Goal: Information Seeking & Learning: Learn about a topic

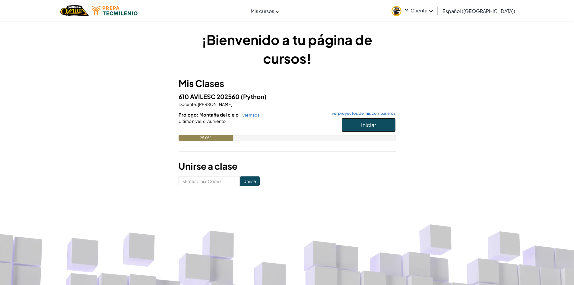
click at [358, 122] on button "Iniciar" at bounding box center [368, 125] width 54 height 14
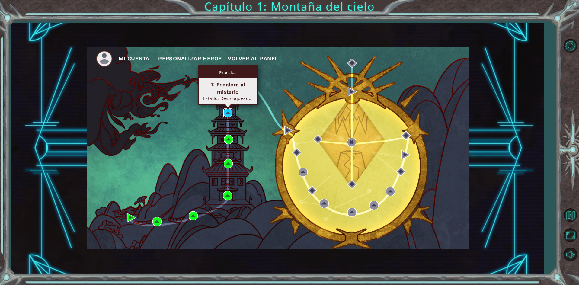
click at [229, 113] on img at bounding box center [227, 112] width 9 height 9
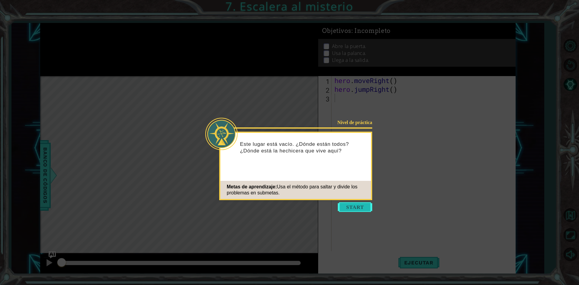
click at [356, 208] on button "Start" at bounding box center [355, 207] width 34 height 10
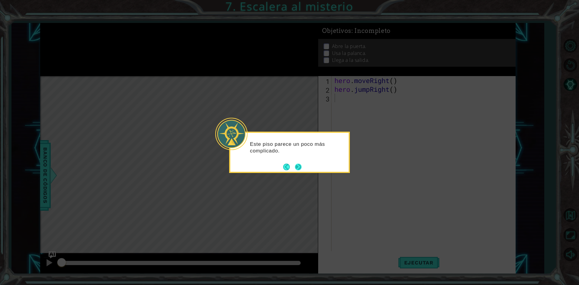
click at [299, 168] on button "Next" at bounding box center [298, 166] width 7 height 7
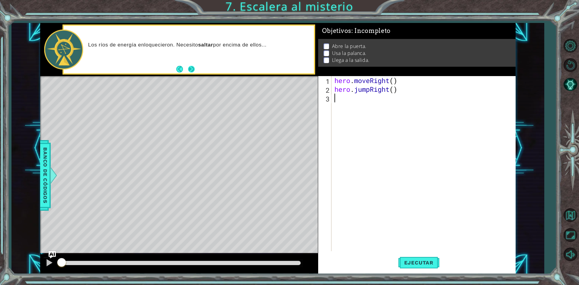
click at [191, 68] on button "Next" at bounding box center [191, 69] width 7 height 7
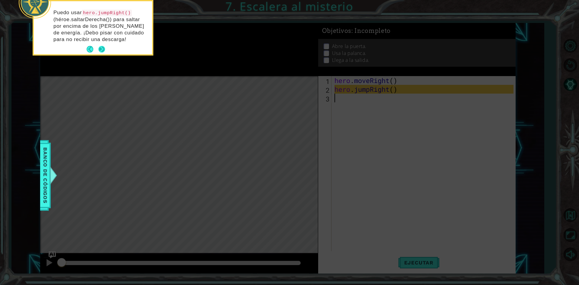
click at [101, 49] on button "Next" at bounding box center [101, 49] width 7 height 7
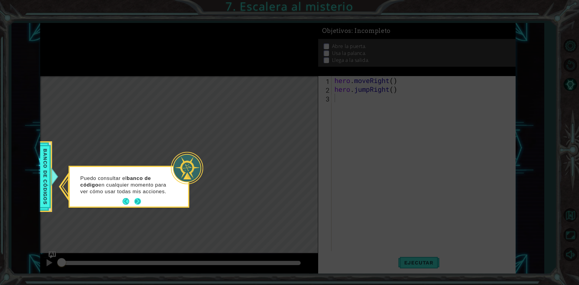
click at [134, 199] on footer at bounding box center [131, 201] width 18 height 9
click at [143, 204] on div "Puedo consultar el banco de código en cualquier momento para ver cómo usar toda…" at bounding box center [129, 187] width 118 height 40
click at [135, 203] on button "Next" at bounding box center [137, 201] width 7 height 7
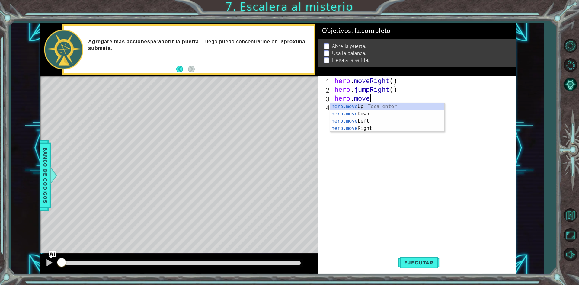
scroll to position [0, 2]
type textarea "hero.moveUp(1)"
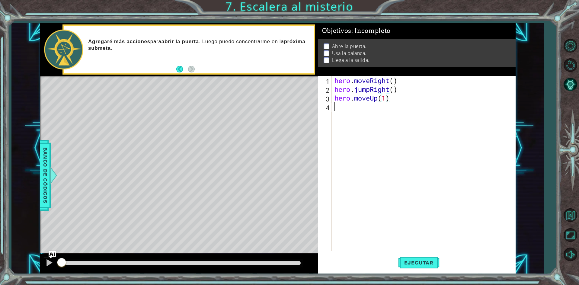
click at [349, 116] on div "hero . moveRight ( ) hero . jumpRight ( ) hero . moveUp ( 1 )" at bounding box center [424, 172] width 183 height 192
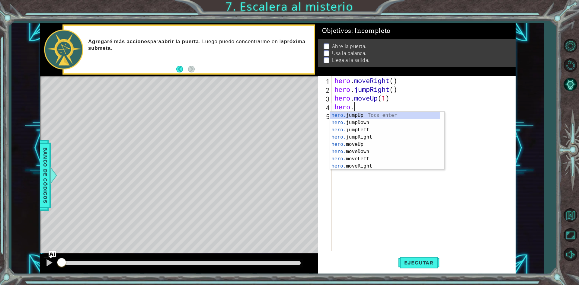
scroll to position [0, 1]
type textarea "hero.jump"
click at [358, 118] on div "hero.jump Up Toca enter hero.jump Down Toca enter hero.jump Left Toca enter her…" at bounding box center [387, 133] width 114 height 43
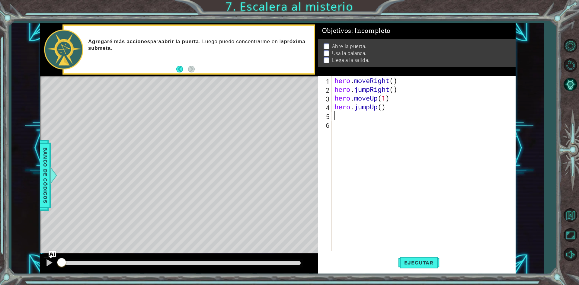
scroll to position [0, 0]
click at [428, 257] on button "Ejecutar" at bounding box center [418, 262] width 41 height 20
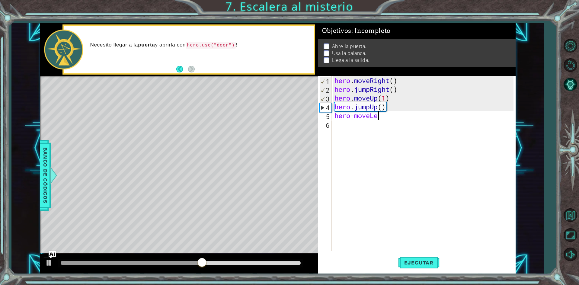
scroll to position [0, 2]
click at [354, 116] on div "hero . moveRight ( ) hero . jumpRight ( ) hero . moveUp ( 1 ) hero . jumpUp ( )…" at bounding box center [424, 172] width 183 height 192
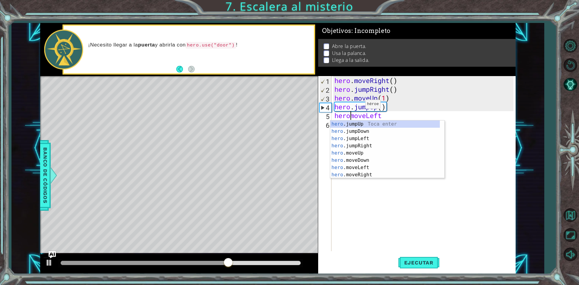
scroll to position [0, 1]
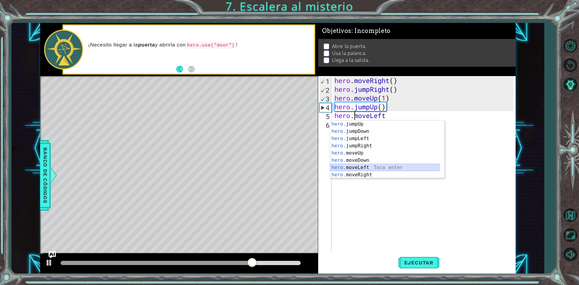
click at [363, 166] on div "hero. jumpUp Toca enter hero. jumpDown Toca enter hero. jumpLeft Toca enter her…" at bounding box center [384, 156] width 109 height 72
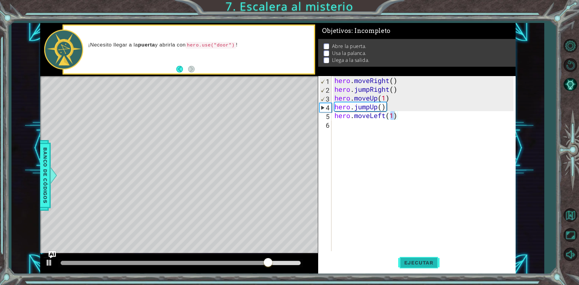
click at [417, 261] on span "Ejecutar" at bounding box center [418, 262] width 41 height 6
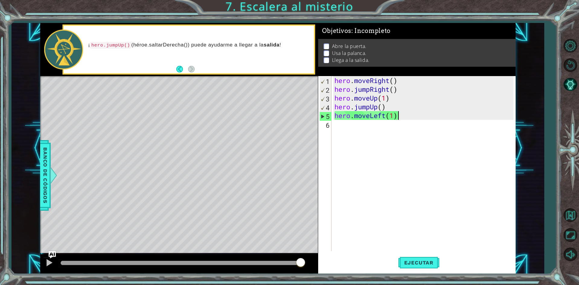
click at [398, 119] on div "hero . moveRight ( ) hero . jumpRight ( ) hero . moveUp ( 1 ) hero . jumpUp ( )…" at bounding box center [424, 172] width 183 height 192
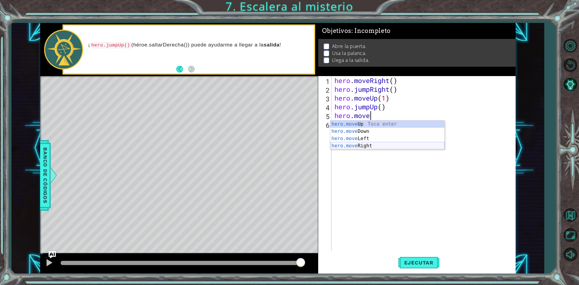
click at [362, 148] on div "hero.move Up Toca enter hero.move Down Toca enter hero.move Left Toca enter her…" at bounding box center [387, 141] width 114 height 43
type textarea "hero.moveRight(1)"
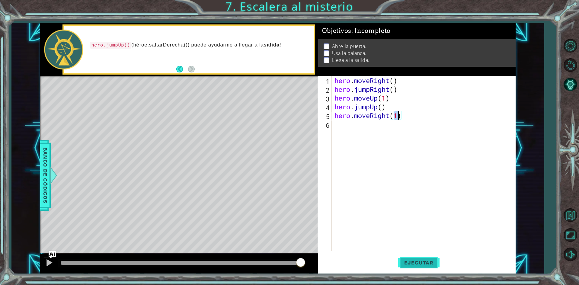
click at [414, 261] on span "Ejecutar" at bounding box center [418, 262] width 41 height 6
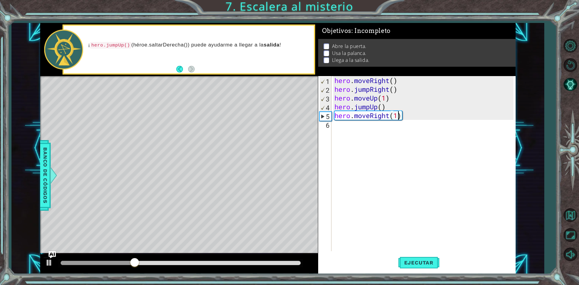
click at [377, 129] on div "hero . moveRight ( ) hero . jumpRight ( ) hero . moveUp ( 1 ) hero . jumpUp ( )…" at bounding box center [424, 172] width 183 height 192
type textarea "hero.use("door")"
click at [349, 140] on div "hero . moveRight ( ) hero . jumpRight ( ) hero . moveUp ( 1 ) hero . jumpUp ( )…" at bounding box center [424, 172] width 183 height 192
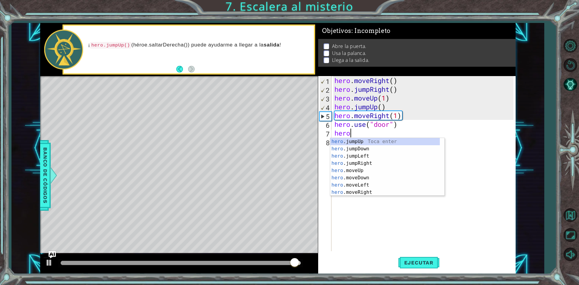
scroll to position [0, 1]
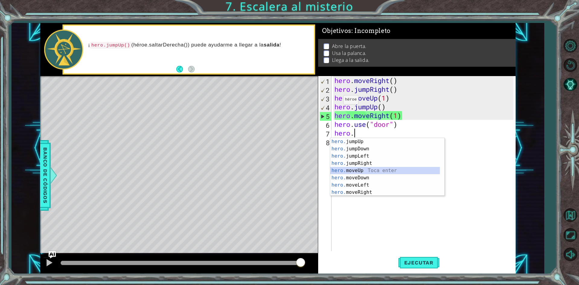
click at [340, 171] on div "hero. jumpUp Toca enter hero. jumpDown Toca enter hero. jumpLeft Toca enter her…" at bounding box center [384, 174] width 109 height 72
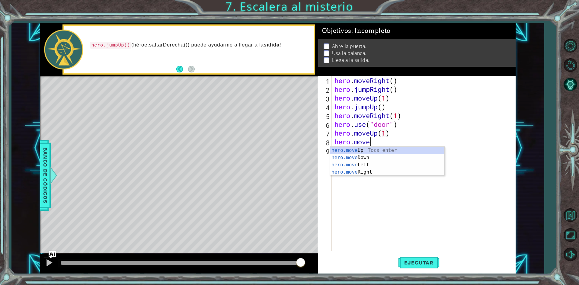
scroll to position [0, 1]
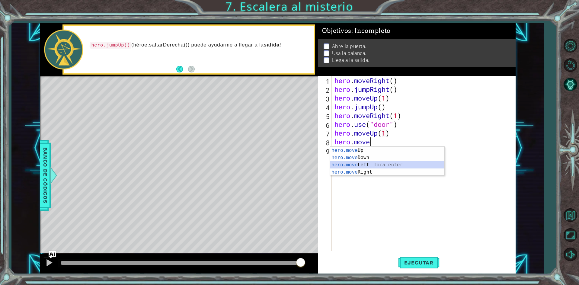
click at [366, 164] on div "hero.move Up Toca enter hero.move Down Toca enter hero.move Left Toca enter her…" at bounding box center [387, 168] width 114 height 43
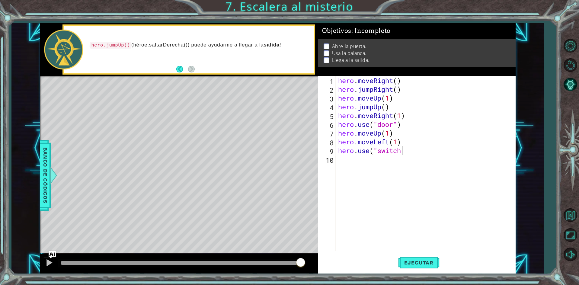
scroll to position [0, 3]
click at [418, 261] on span "Ejecutar" at bounding box center [418, 262] width 41 height 6
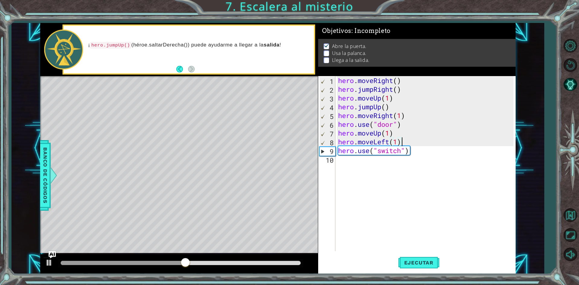
click at [409, 140] on div "hero . moveRight ( ) hero . jumpRight ( ) hero . moveUp ( 1 ) hero . jumpUp ( )…" at bounding box center [427, 172] width 180 height 192
type textarea "hero.moveLeft(1)"
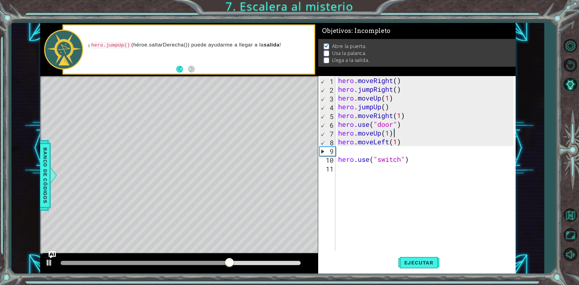
click at [395, 135] on div "hero . moveRight ( ) hero . jumpRight ( ) hero . moveUp ( 1 ) hero . jumpUp ( )…" at bounding box center [427, 172] width 180 height 192
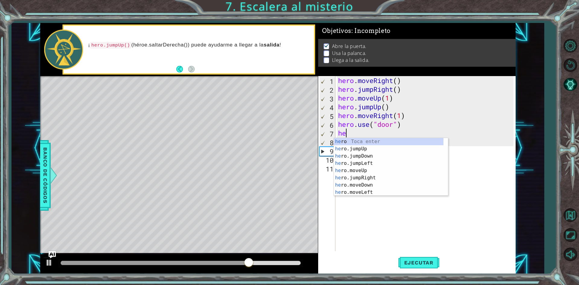
type textarea "h"
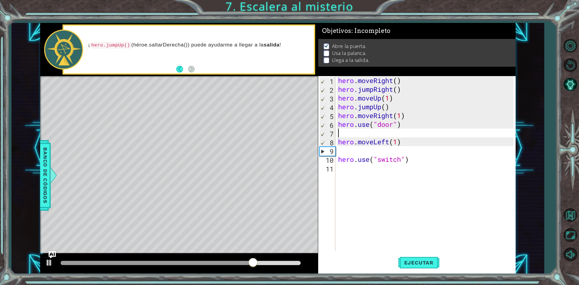
type textarea "hero.use("door")"
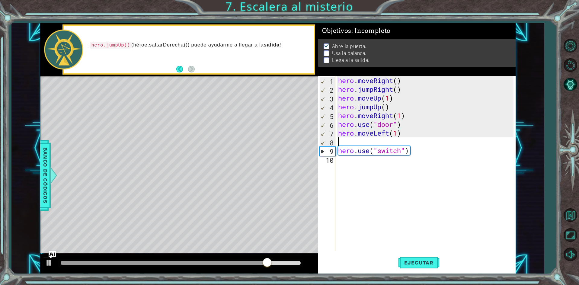
click at [364, 140] on div "hero . moveRight ( ) hero . jumpRight ( ) hero . moveUp ( 1 ) hero . jumpUp ( )…" at bounding box center [427, 172] width 180 height 192
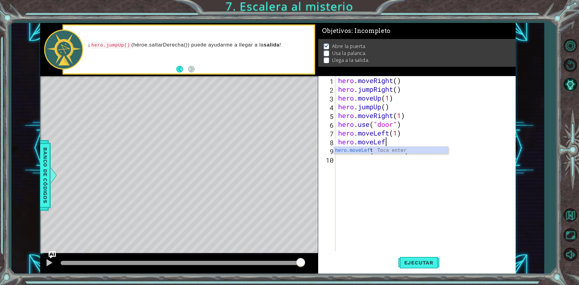
scroll to position [0, 2]
click at [398, 134] on div "hero . moveRight ( ) hero . jumpRight ( ) hero . moveUp ( 1 ) hero . jumpUp ( )…" at bounding box center [427, 172] width 180 height 192
click at [396, 144] on div "hero . moveRight ( ) hero . jumpRight ( ) hero . moveUp ( 1 ) hero . jumpUp ( )…" at bounding box center [427, 172] width 180 height 192
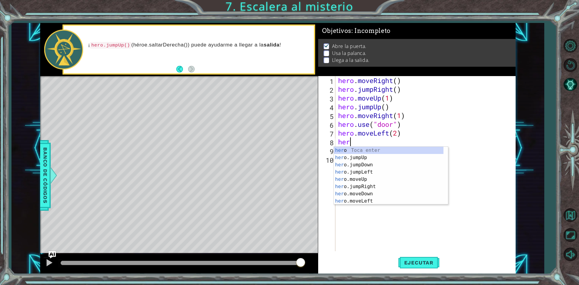
scroll to position [0, 0]
type textarea "h"
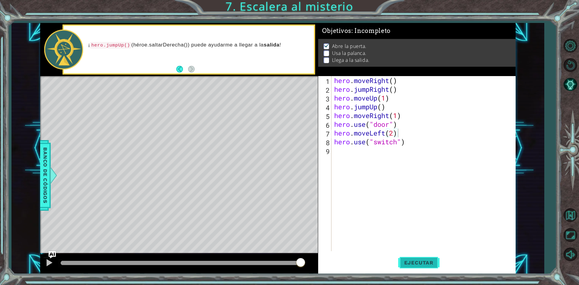
click at [434, 261] on span "Ejecutar" at bounding box center [418, 262] width 41 height 6
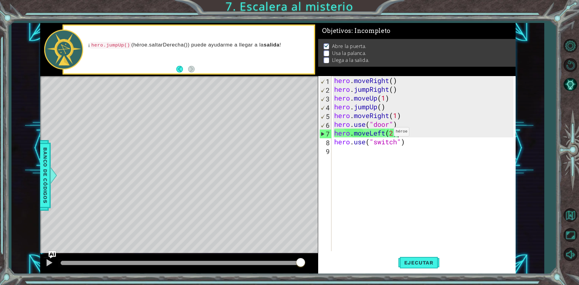
click at [384, 133] on div "hero . moveRight ( ) hero . jumpRight ( ) hero . moveUp ( 1 ) hero . jumpUp ( )…" at bounding box center [425, 172] width 184 height 192
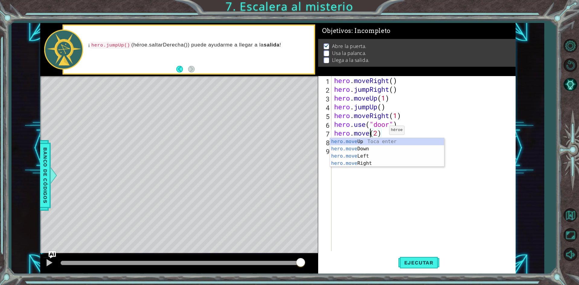
scroll to position [0, 2]
type textarea "hero.moveUp(2)"
click at [423, 259] on span "Ejecutar" at bounding box center [418, 262] width 41 height 6
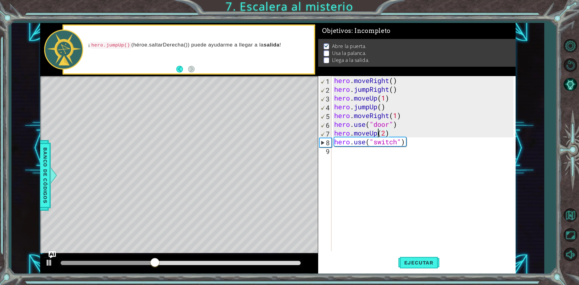
click at [398, 132] on div "hero . moveRight ( ) hero . jumpRight ( ) hero . moveUp ( 1 ) hero . jumpUp ( )…" at bounding box center [425, 172] width 184 height 192
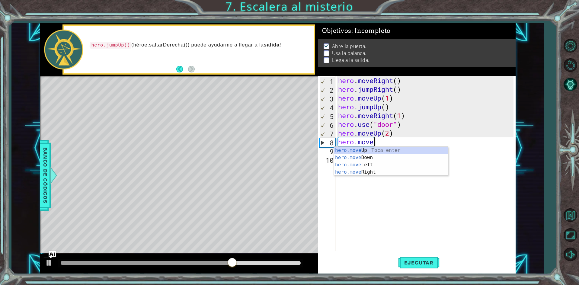
scroll to position [0, 2]
click at [437, 152] on div "hero.moveL eft Toca enter" at bounding box center [391, 158] width 114 height 22
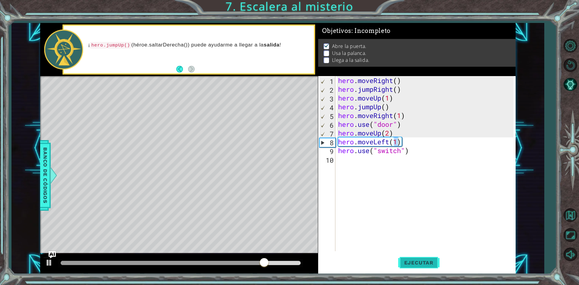
click at [420, 263] on span "Ejecutar" at bounding box center [418, 262] width 41 height 6
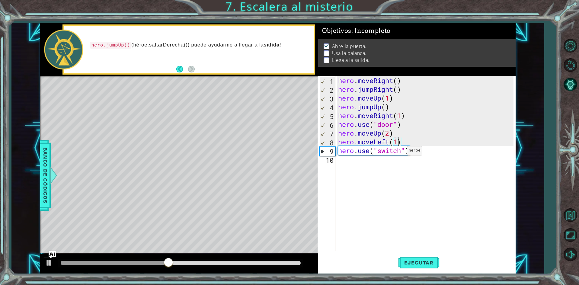
click at [401, 152] on div "hero . moveRight ( ) hero . jumpRight ( ) hero . moveUp ( 1 ) hero . jumpUp ( )…" at bounding box center [427, 172] width 180 height 192
click at [411, 111] on div "hero . moveRight ( ) hero . jumpRight ( ) hero . moveUp ( 1 ) hero . jumpUp ( )…" at bounding box center [427, 172] width 180 height 192
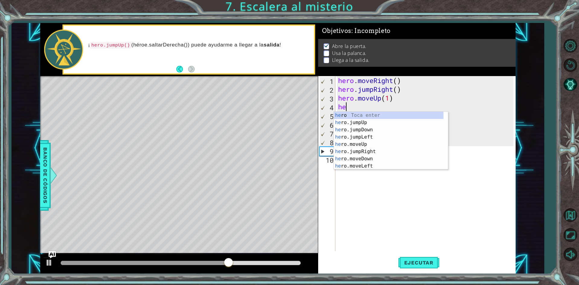
scroll to position [0, 0]
type textarea "h"
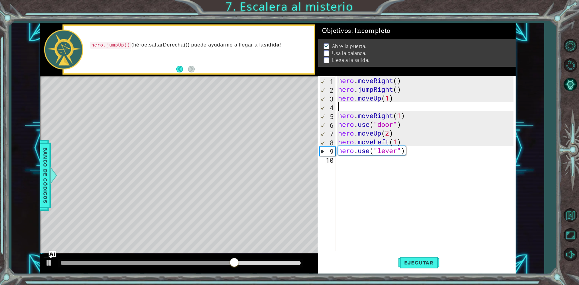
type textarea "hero.moveUp(1)"
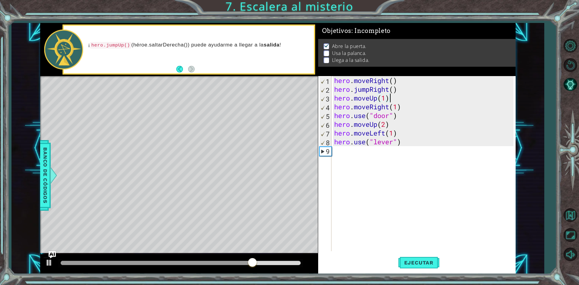
click at [409, 151] on div "hero . moveRight ( ) hero . jumpRight ( ) hero . moveUp ( 1 ) hero . moveRight …" at bounding box center [425, 172] width 184 height 192
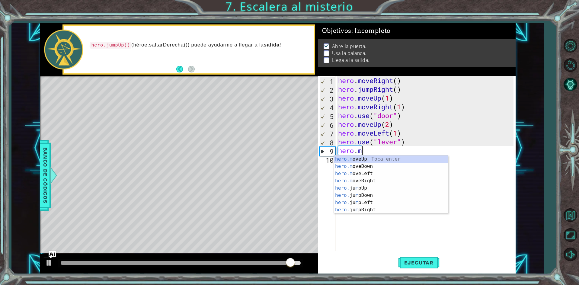
scroll to position [0, 1]
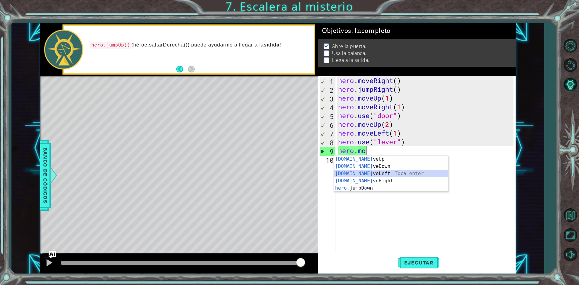
click at [369, 173] on div "[DOMAIN_NAME] veUp Toca enter [DOMAIN_NAME] veDown Toca enter [DOMAIN_NAME] veL…" at bounding box center [391, 180] width 114 height 51
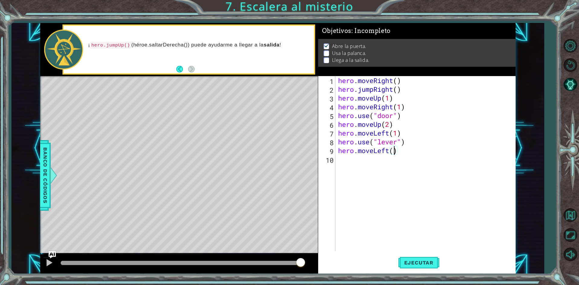
scroll to position [0, 2]
type textarea "hero.moveLeft(2)"
click at [422, 261] on span "Ejecutar" at bounding box center [418, 262] width 41 height 6
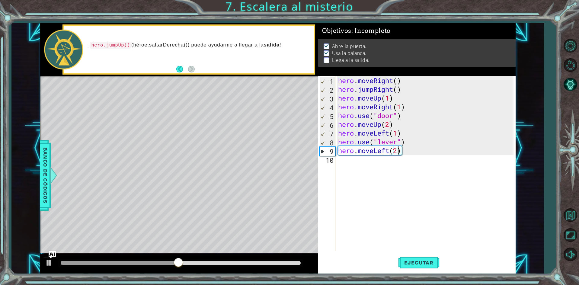
click at [425, 170] on div "hero . moveRight ( ) hero . jumpRight ( ) hero . moveUp ( 1 ) hero . moveRight …" at bounding box center [427, 172] width 180 height 192
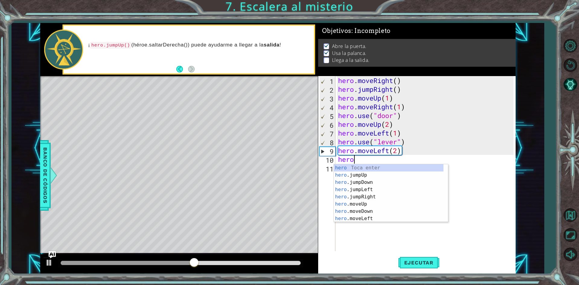
type textarea "hero."
click at [424, 169] on div "hero. jumpUp Toca enter hero. jumpDown Toca enter hero. jumpLeft Toca enter her…" at bounding box center [388, 200] width 109 height 72
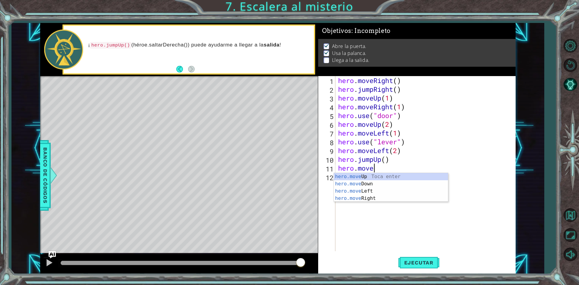
scroll to position [0, 2]
click at [392, 179] on div "hero.moveR ight Toca enter" at bounding box center [391, 184] width 114 height 22
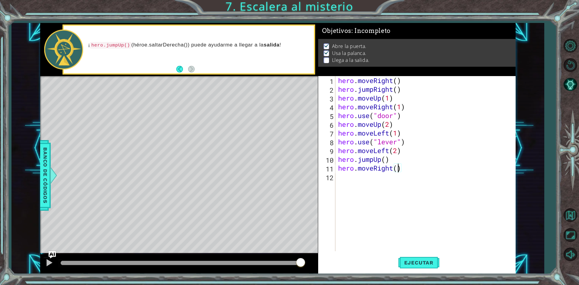
scroll to position [0, 3]
type textarea "hero.moveRight(2)"
click at [429, 262] on span "Ejecutar" at bounding box center [418, 262] width 41 height 6
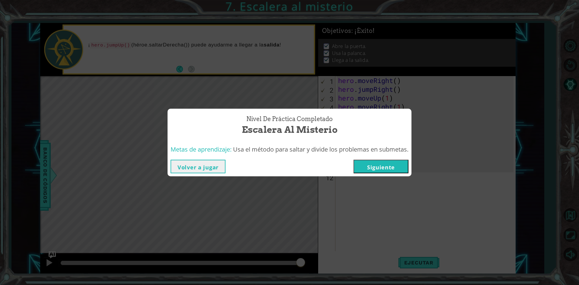
click at [215, 168] on button "Volver a jugar" at bounding box center [197, 167] width 55 height 14
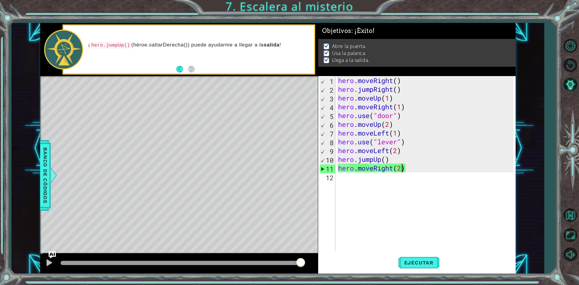
click at [467, 220] on div "hero . moveRight ( ) hero . jumpRight ( ) hero . moveUp ( 1 ) hero . moveRight …" at bounding box center [427, 172] width 180 height 192
click at [424, 264] on span "Ejecutar" at bounding box center [418, 262] width 41 height 6
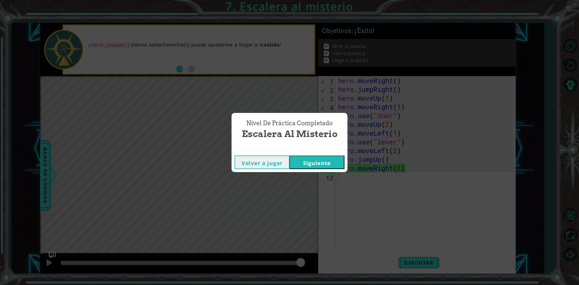
click at [319, 156] on button "Siguiente" at bounding box center [316, 162] width 55 height 14
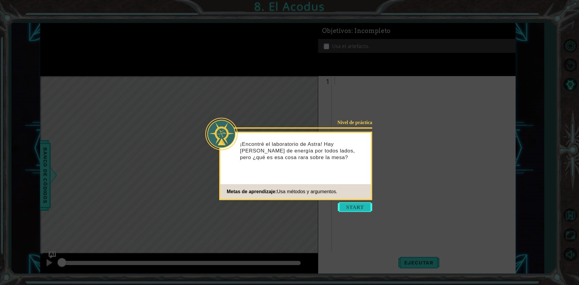
click at [356, 205] on button "Start" at bounding box center [355, 207] width 34 height 10
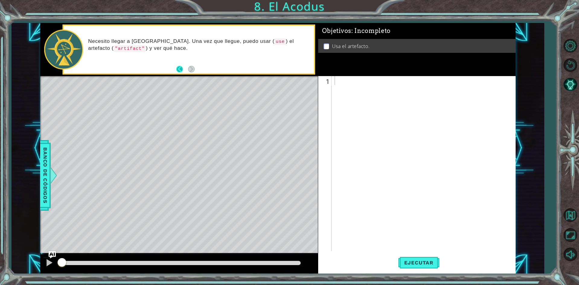
click at [182, 69] on button "Back" at bounding box center [182, 69] width 12 height 7
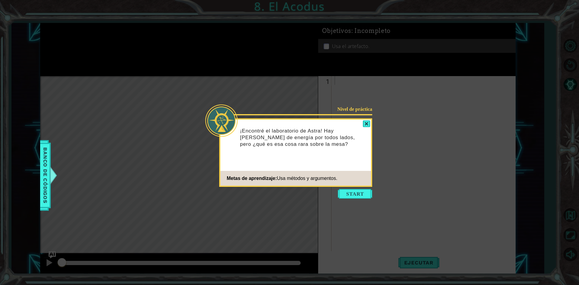
click at [363, 123] on div at bounding box center [366, 123] width 7 height 7
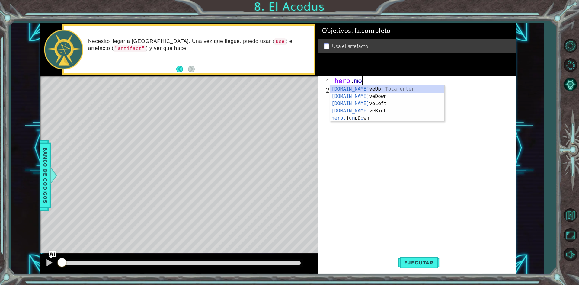
scroll to position [0, 1]
click at [372, 89] on div "[DOMAIN_NAME] veUp Toca enter [DOMAIN_NAME] veDown Toca enter [DOMAIN_NAME] veL…" at bounding box center [387, 110] width 114 height 51
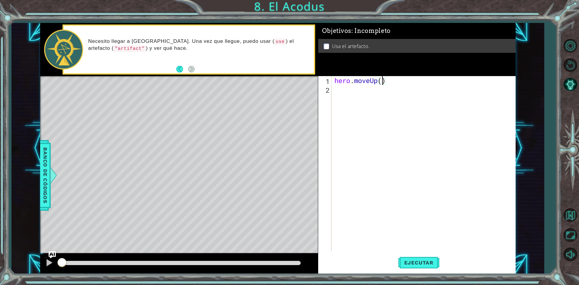
type textarea "hero.moveUp(2)"
click at [361, 94] on div "hero . moveUp ( 2 )" at bounding box center [424, 172] width 183 height 192
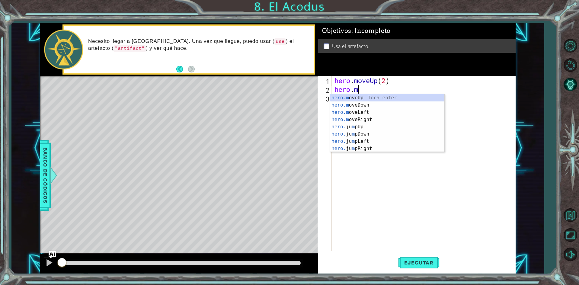
scroll to position [0, 1]
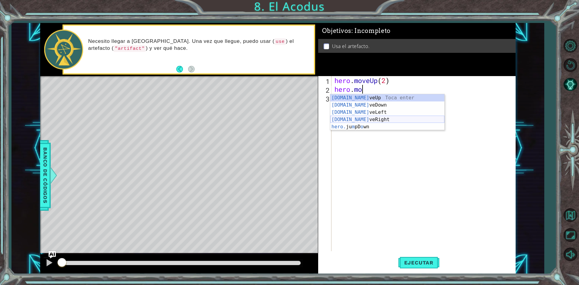
click at [381, 123] on div "[DOMAIN_NAME] veUp Toca enter [DOMAIN_NAME] veDown Toca enter [DOMAIN_NAME] veL…" at bounding box center [387, 119] width 114 height 51
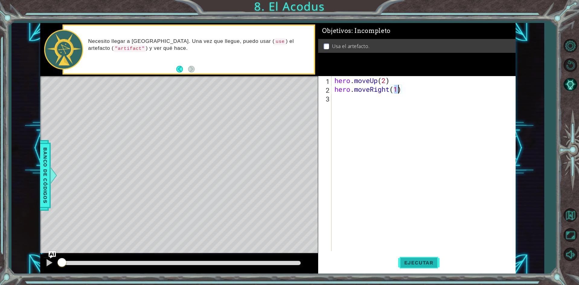
click at [420, 262] on span "Ejecutar" at bounding box center [418, 262] width 41 height 6
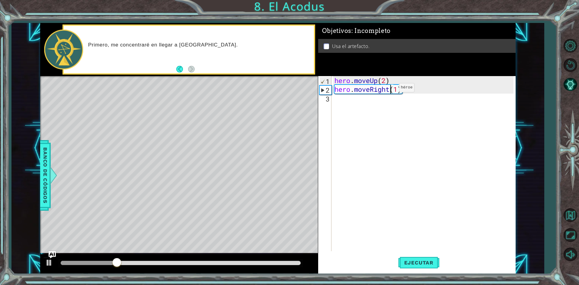
click at [390, 89] on div "hero . moveUp ( 2 ) hero . moveRight ( 1 )" at bounding box center [424, 172] width 183 height 192
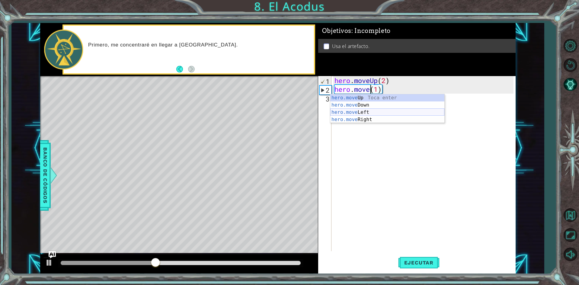
click at [395, 109] on div "hero.move Up Toca enter hero.move Down Toca enter hero.move Left Toca enter her…" at bounding box center [387, 115] width 114 height 43
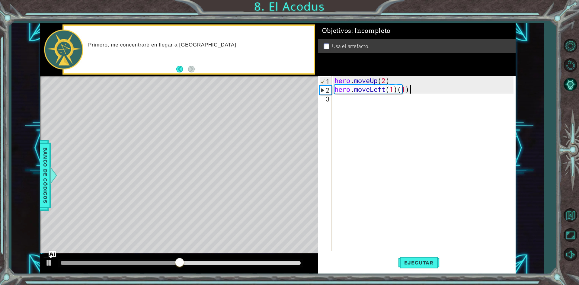
click at [413, 90] on div "hero . moveUp ( 2 ) hero . moveLeft ( 1 ) ( 1 )" at bounding box center [424, 172] width 183 height 192
type textarea "hero.moveLeft(2)"
click at [370, 104] on div "hero . moveUp ( 2 ) hero . moveLeft ( 2 )" at bounding box center [424, 172] width 183 height 192
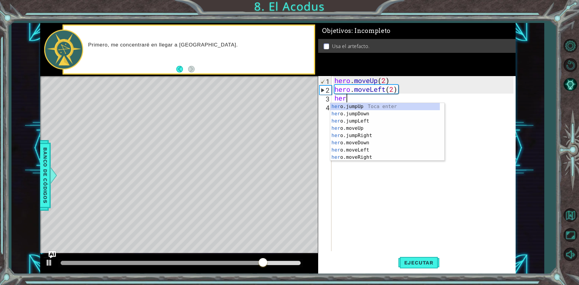
scroll to position [0, 0]
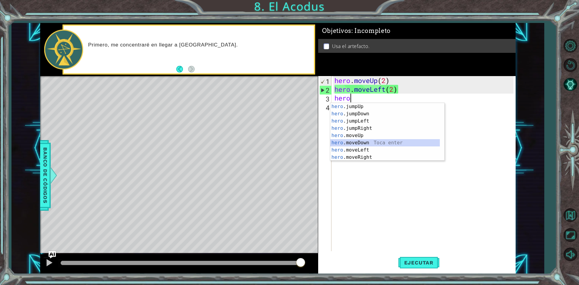
click at [381, 140] on div "hero .jumpUp Toca enter hero .jumpDown Toca enter hero .jumpLeft Toca enter her…" at bounding box center [384, 139] width 109 height 72
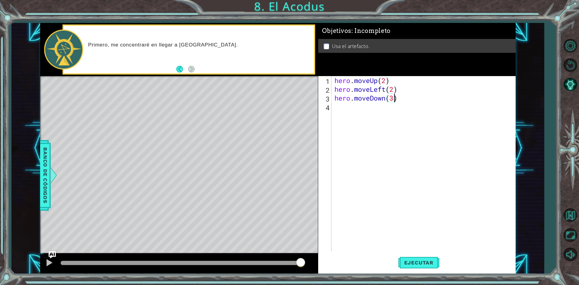
scroll to position [0, 2]
click at [434, 259] on button "Ejecutar" at bounding box center [418, 262] width 41 height 20
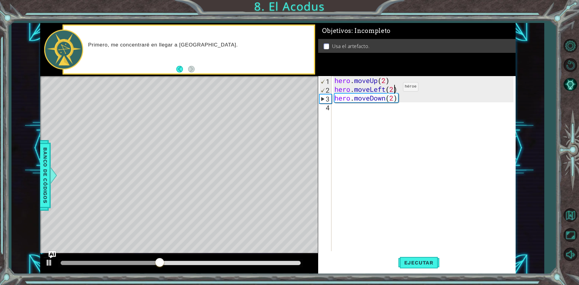
click at [394, 88] on div "hero . moveUp ( 2 ) hero . moveLeft ( 2 ) hero . moveDown ( 2 )" at bounding box center [424, 172] width 183 height 192
type textarea "hero.moveLeft(1)"
click at [374, 113] on div "hero . moveUp ( 2 ) hero . moveLeft ( 1 ) hero . moveDown ( 2 )" at bounding box center [424, 172] width 183 height 192
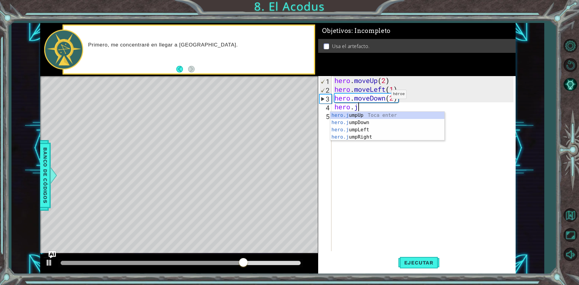
type textarea "hero.ju"
click at [375, 115] on div "hero.ju mpUp Toca enter hero.ju mpDown Toca enter hero.ju mpLeft Toca enter her…" at bounding box center [387, 133] width 114 height 43
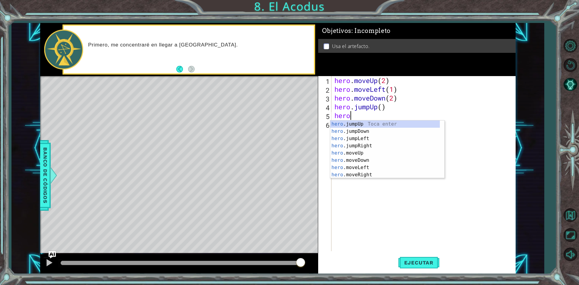
scroll to position [0, 1]
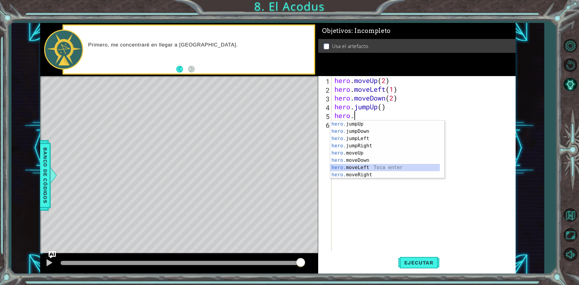
click at [372, 168] on div "hero. jumpUp Toca enter hero. jumpDown Toca enter hero. jumpLeft Toca enter her…" at bounding box center [384, 156] width 109 height 72
type textarea "hero.moveLeft(1)"
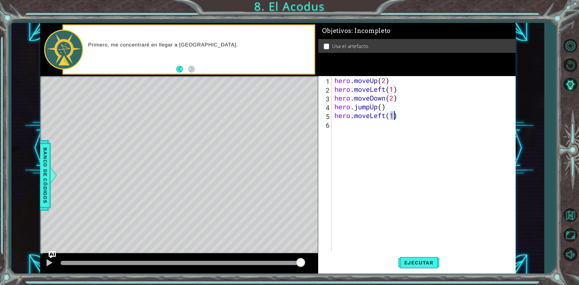
click at [365, 132] on div "hero . moveUp ( 2 ) hero . moveLeft ( 1 ) hero . moveDown ( 2 ) hero . jumpUp (…" at bounding box center [424, 172] width 183 height 192
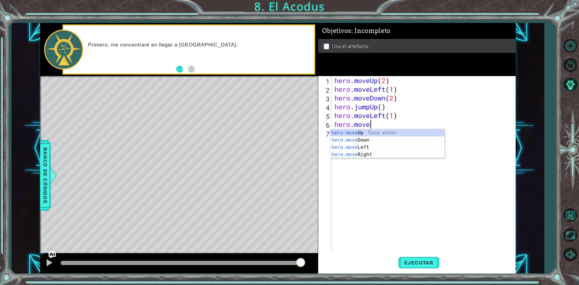
scroll to position [0, 1]
click at [365, 132] on div "hero.move Up Toca enter hero.move Down Toca enter hero.move Left Toca enter her…" at bounding box center [387, 150] width 114 height 43
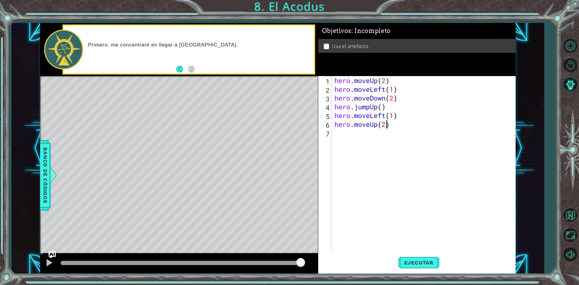
scroll to position [0, 2]
click at [433, 264] on span "Ejecutar" at bounding box center [418, 262] width 41 height 6
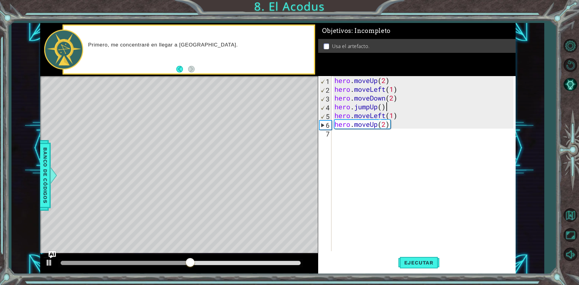
click at [389, 109] on div "hero . moveUp ( 2 ) hero . moveLeft ( 1 ) hero . moveDown ( 2 ) hero . jumpUp (…" at bounding box center [424, 172] width 183 height 192
type textarea "hero.jump"
click at [430, 163] on div "hero . moveUp ( 2 ) hero . moveLeft ( 1 ) hero . moveDown ( 2 ) hero . jump her…" at bounding box center [424, 172] width 183 height 192
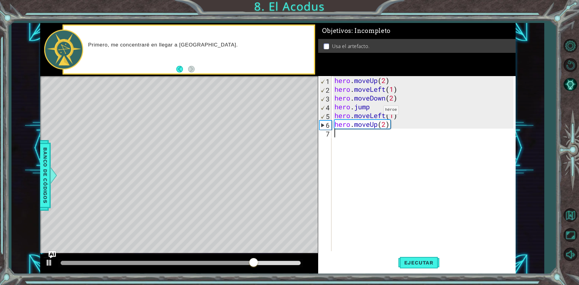
click at [374, 111] on div "hero . moveUp ( 2 ) hero . moveLeft ( 1 ) hero . moveDown ( 2 ) hero . jump her…" at bounding box center [424, 172] width 183 height 192
click at [372, 106] on div "hero . moveUp ( 2 ) hero . moveLeft ( 1 ) hero . moveDown ( 2 ) hero . jump her…" at bounding box center [424, 172] width 183 height 192
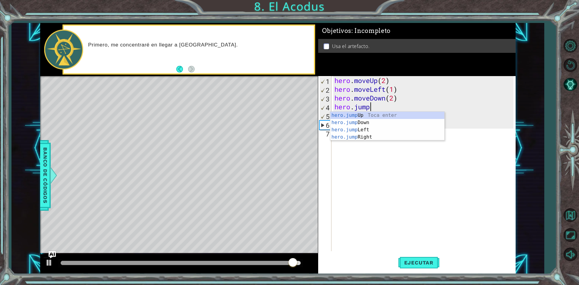
type textarea "hero.jumpl"
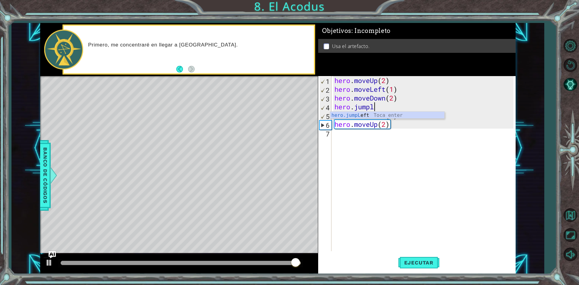
scroll to position [0, 2]
click at [376, 115] on div "hero.jumpL eft Toca enter" at bounding box center [387, 123] width 114 height 22
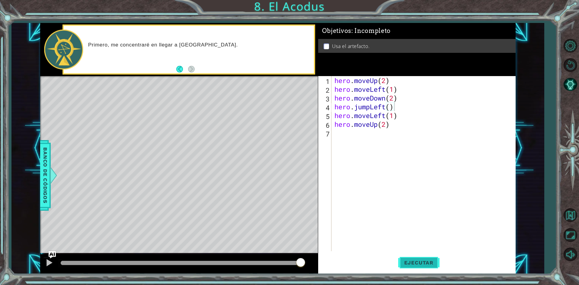
click at [429, 261] on span "Ejecutar" at bounding box center [418, 262] width 41 height 6
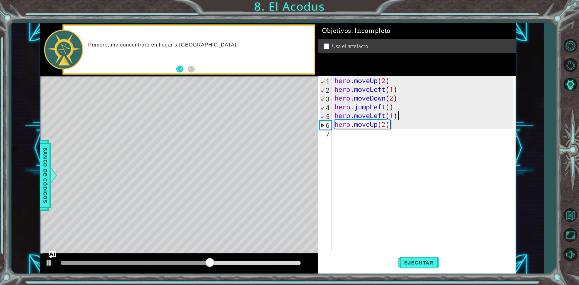
click at [405, 118] on div "hero . moveUp ( 2 ) hero . moveLeft ( 1 ) hero . moveDown ( 2 ) hero . jumpLeft…" at bounding box center [424, 172] width 183 height 192
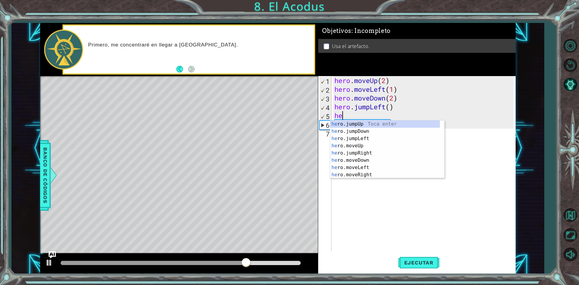
type textarea "h"
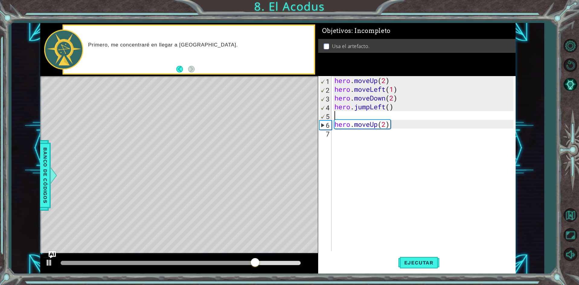
type textarea "hero.jumpLeft()"
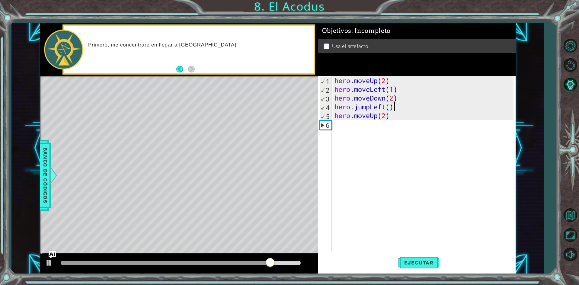
click at [407, 125] on div "hero . moveUp ( 2 ) hero . moveLeft ( 1 ) hero . moveDown ( 2 ) hero . jumpLeft…" at bounding box center [424, 172] width 183 height 192
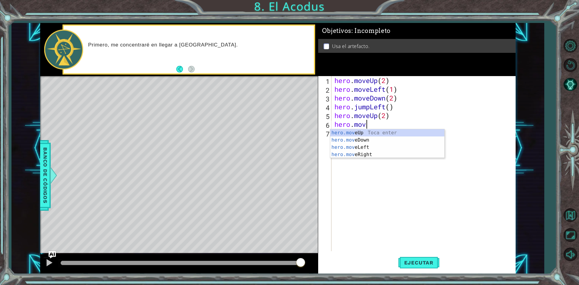
scroll to position [0, 1]
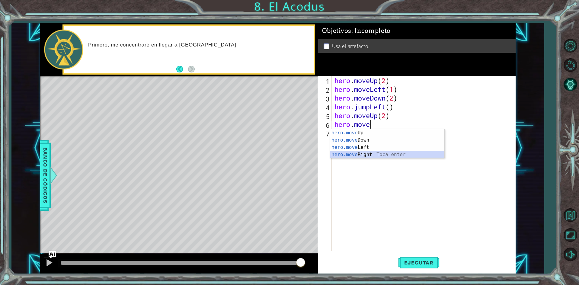
click at [414, 155] on div "hero.move Up Toca enter hero.move Down Toca enter hero.move Left Toca enter her…" at bounding box center [387, 150] width 114 height 43
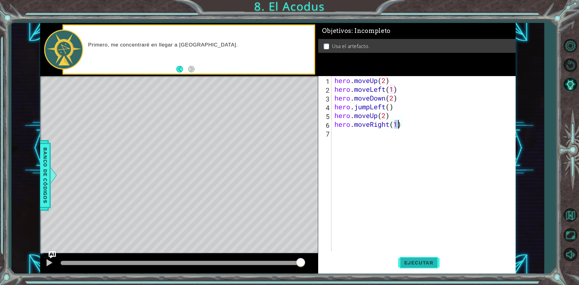
type textarea "hero.moveRight(1)"
click at [412, 264] on span "Ejecutar" at bounding box center [418, 262] width 41 height 6
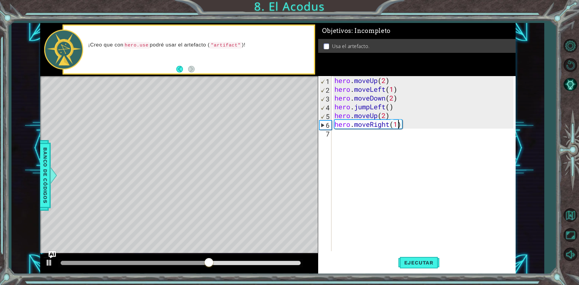
click at [360, 139] on div "hero . moveUp ( 2 ) hero . moveLeft ( 1 ) hero . moveDown ( 2 ) hero . jumpLeft…" at bounding box center [424, 172] width 183 height 192
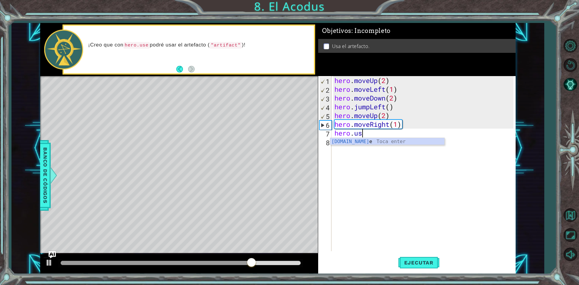
scroll to position [0, 1]
click at [362, 144] on div "[DOMAIN_NAME] e Toca enter" at bounding box center [387, 149] width 114 height 22
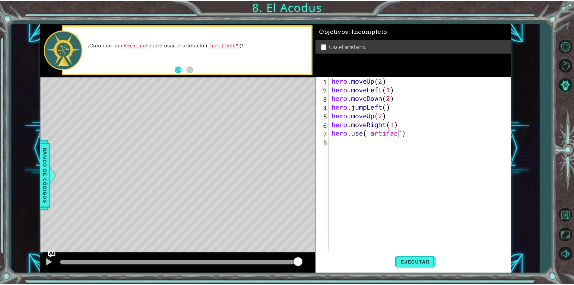
scroll to position [0, 3]
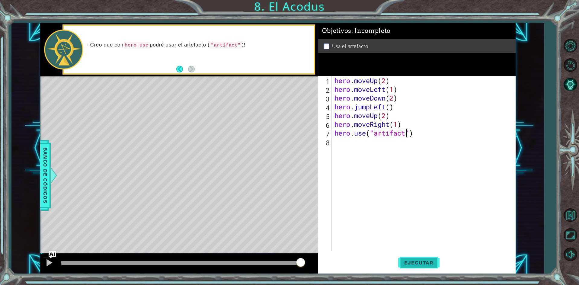
type textarea "hero.use("artifact")"
click at [421, 260] on span "Ejecutar" at bounding box center [418, 262] width 41 height 6
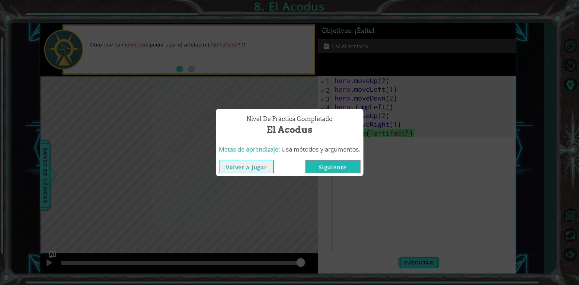
click at [240, 166] on button "Volver a jugar" at bounding box center [246, 167] width 55 height 14
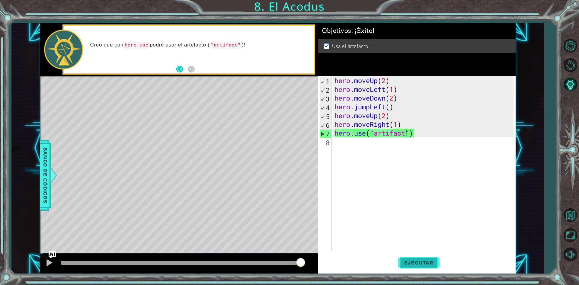
click at [417, 264] on span "Ejecutar" at bounding box center [418, 262] width 41 height 6
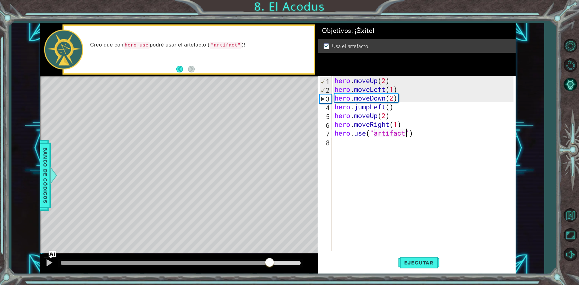
click at [270, 262] on div at bounding box center [181, 263] width 240 height 4
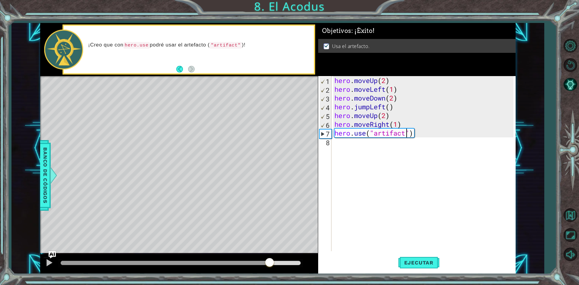
click at [288, 259] on div at bounding box center [180, 263] width 244 height 8
click at [298, 263] on div at bounding box center [181, 263] width 240 height 4
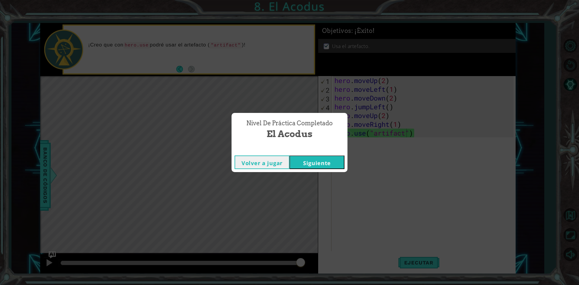
click at [307, 162] on button "Siguiente" at bounding box center [316, 162] width 55 height 14
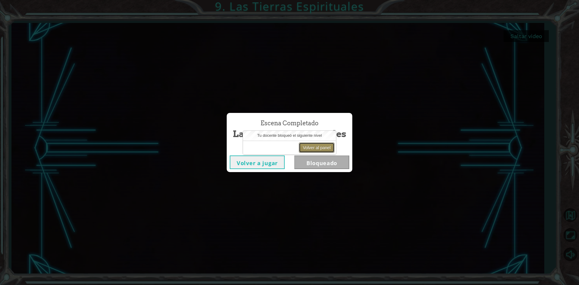
click at [325, 147] on button "Volver al panel" at bounding box center [317, 147] width 36 height 10
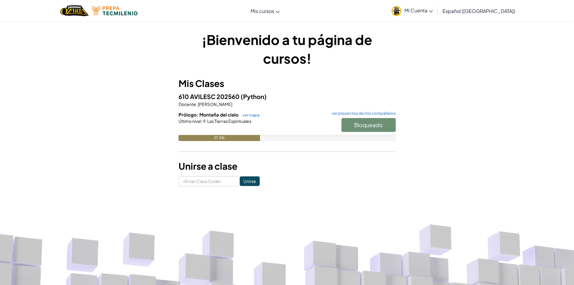
drag, startPoint x: 340, startPoint y: 178, endPoint x: 554, endPoint y: 112, distance: 224.5
click at [554, 112] on div "¡Bienvenido a tu página de cursos! Mis Clases 610 AVILESC 202560 (Python) Docen…" at bounding box center [287, 108] width 574 height 174
